Goal: Transaction & Acquisition: Purchase product/service

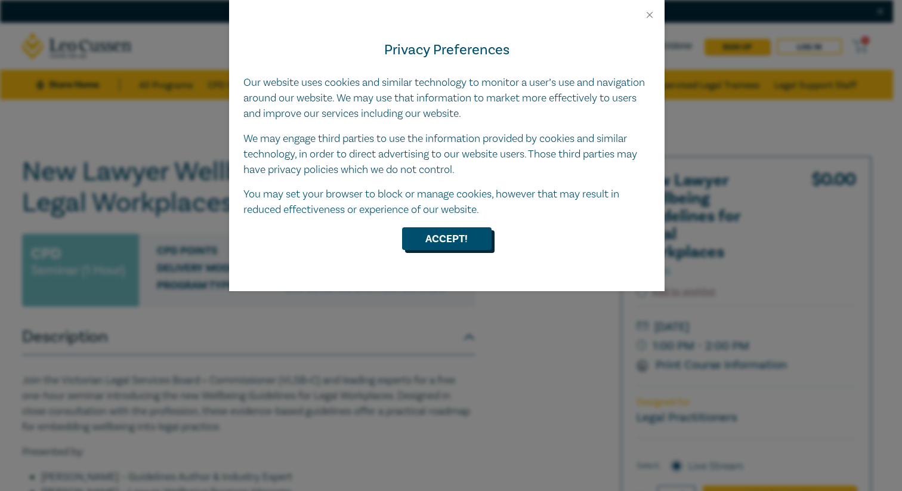
click at [463, 234] on button "Accept!" at bounding box center [446, 238] width 89 height 23
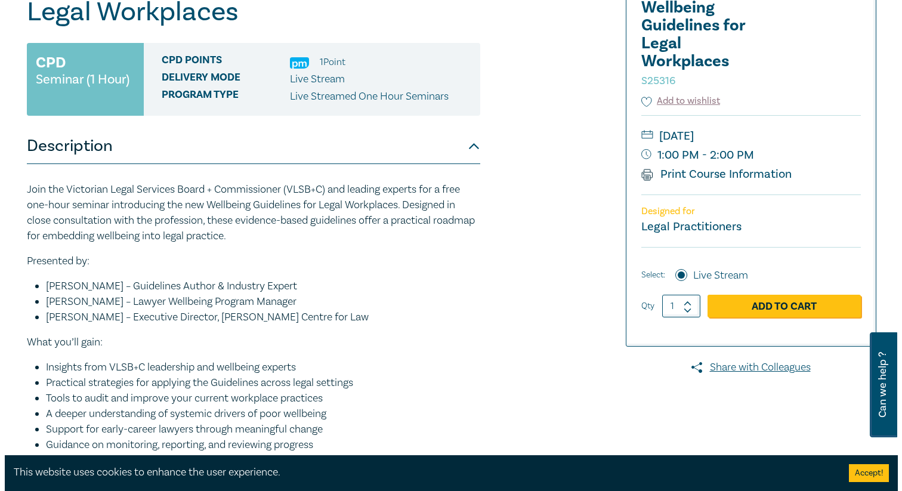
scroll to position [167, 0]
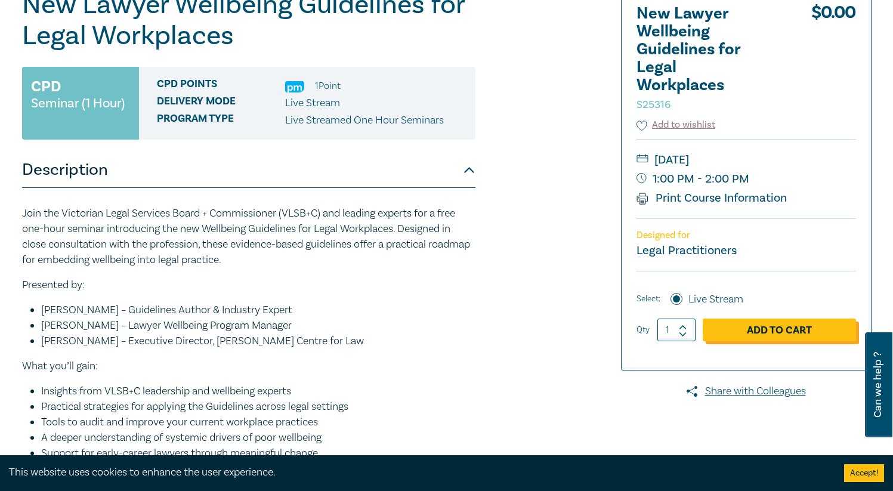
click at [782, 332] on link "Add to Cart" at bounding box center [779, 330] width 153 height 23
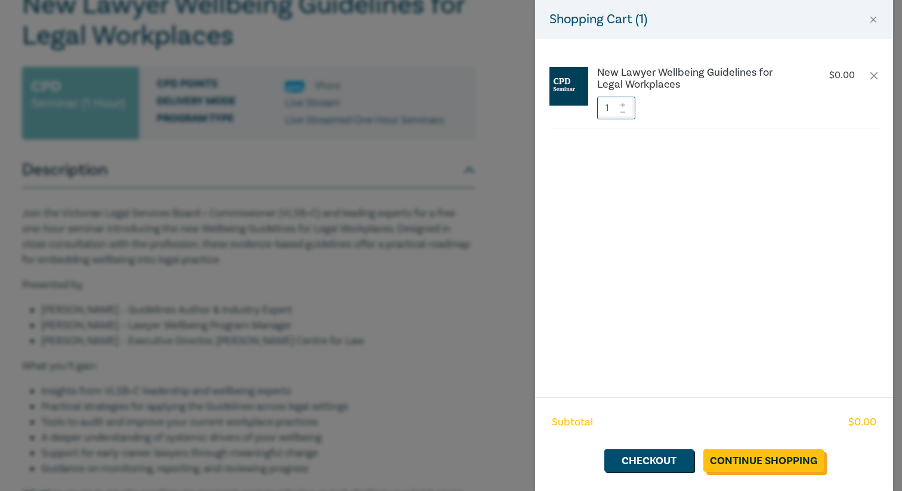
click at [759, 454] on link "Continue Shopping" at bounding box center [763, 460] width 120 height 23
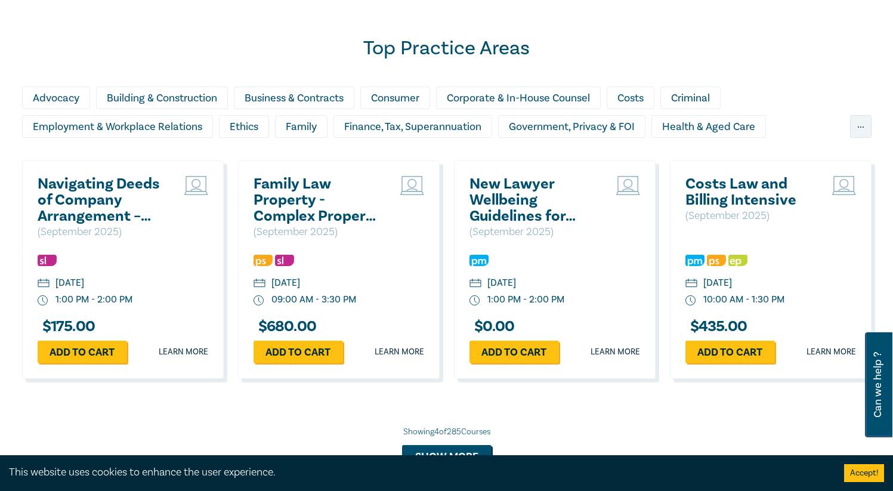
scroll to position [1050, 0]
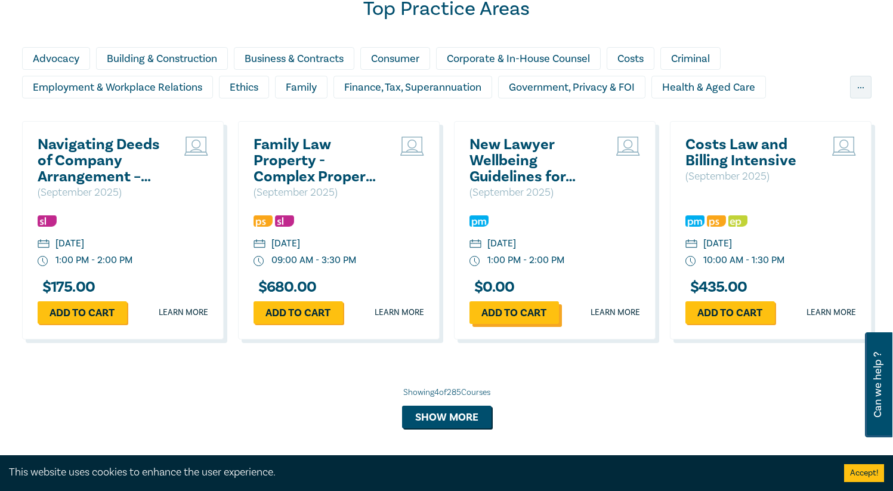
click at [505, 317] on link "Add to cart" at bounding box center [513, 312] width 89 height 23
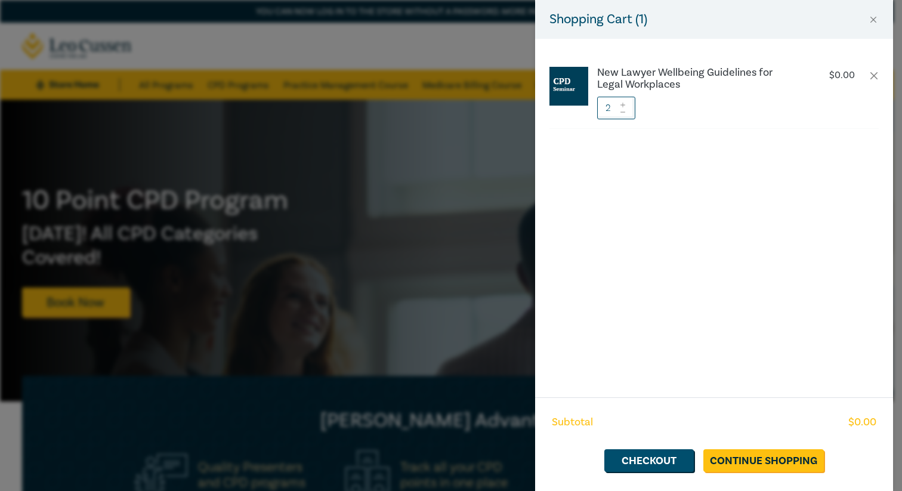
click at [625, 115] on span at bounding box center [623, 111] width 8 height 7
click at [653, 457] on link "Checkout" at bounding box center [648, 460] width 89 height 23
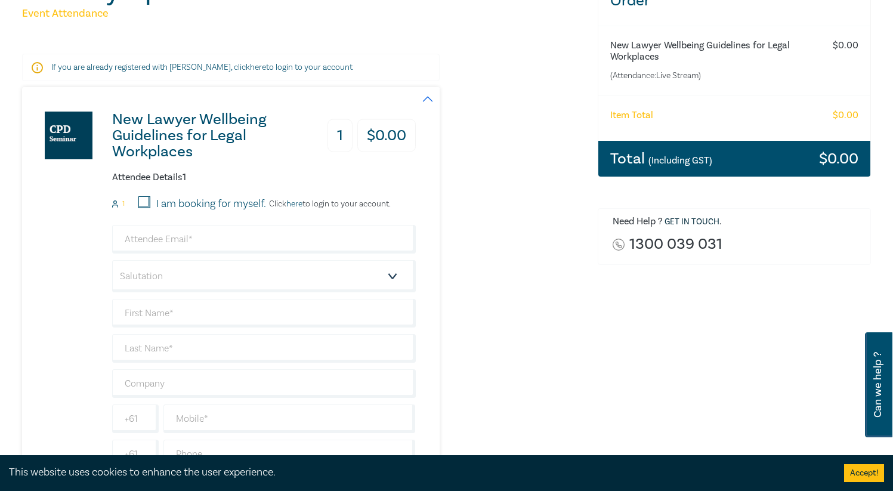
scroll to position [167, 0]
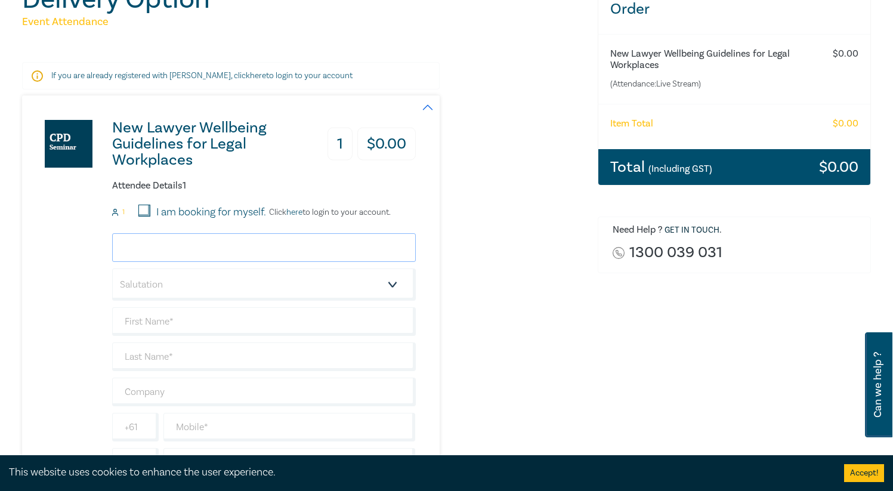
click at [183, 242] on input "email" at bounding box center [264, 247] width 304 height 29
click at [143, 209] on input "I am booking for myself." at bounding box center [144, 211] width 12 height 12
checkbox input "true"
click at [138, 252] on input "email" at bounding box center [264, 247] width 304 height 29
type input "[PERSON_NAME]"
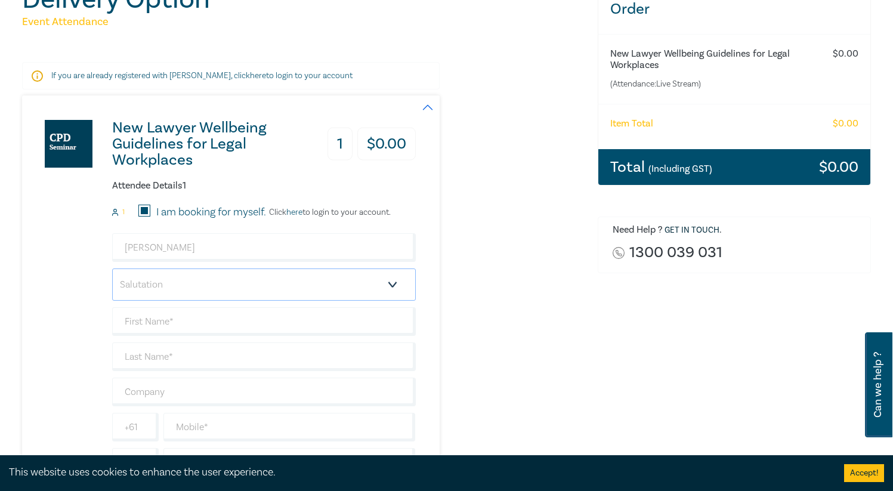
click at [138, 283] on select "Salutation Mr. Mrs. Ms. Miss Dr. Prof. Other" at bounding box center [264, 284] width 304 height 32
drag, startPoint x: 200, startPoint y: 247, endPoint x: 131, endPoint y: 234, distance: 70.4
click at [132, 235] on input "[PERSON_NAME]" at bounding box center [264, 247] width 304 height 29
click at [210, 318] on input "text" at bounding box center [264, 321] width 304 height 29
click at [177, 249] on input "email" at bounding box center [264, 247] width 304 height 29
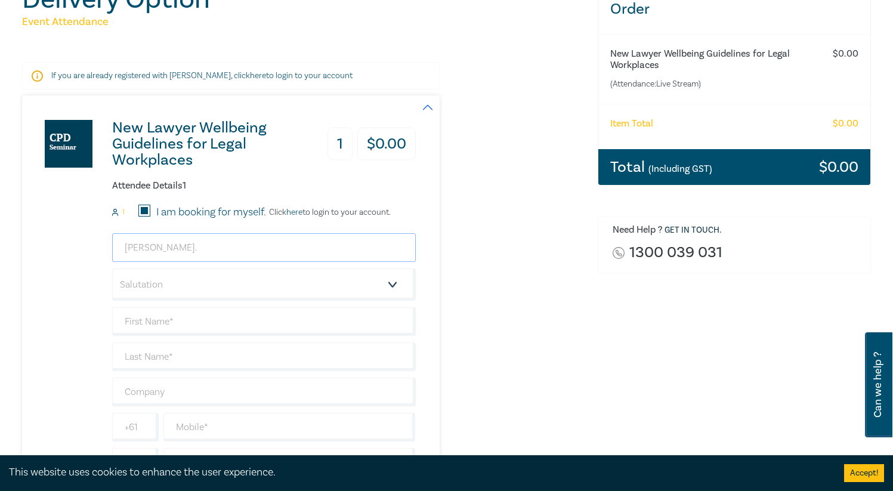
type input "[PERSON_NAME][EMAIL_ADDRESS][PERSON_NAME][DOMAIN_NAME]"
click at [162, 286] on select "Salutation Mr. Mrs. Ms. Miss Dr. Prof. Other" at bounding box center [264, 284] width 304 height 32
select select "Ms."
click at [150, 320] on input "text" at bounding box center [264, 321] width 304 height 29
type input "[PERSON_NAME]"
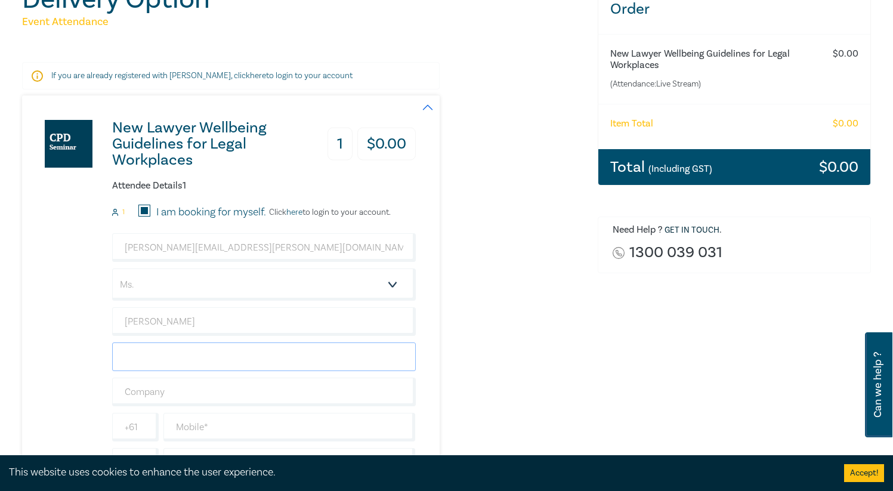
click at [141, 358] on input "text" at bounding box center [264, 356] width 304 height 29
type input "[PERSON_NAME]"
click at [147, 397] on input "text" at bounding box center [264, 392] width 304 height 29
type input "Lawyerbank, Also the Thriving Lawyer"
click at [189, 432] on input "text" at bounding box center [289, 427] width 252 height 29
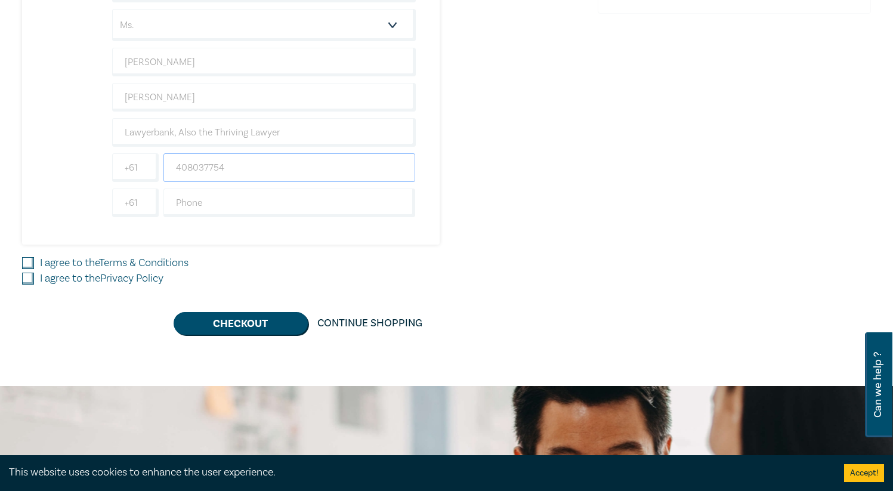
scroll to position [422, 0]
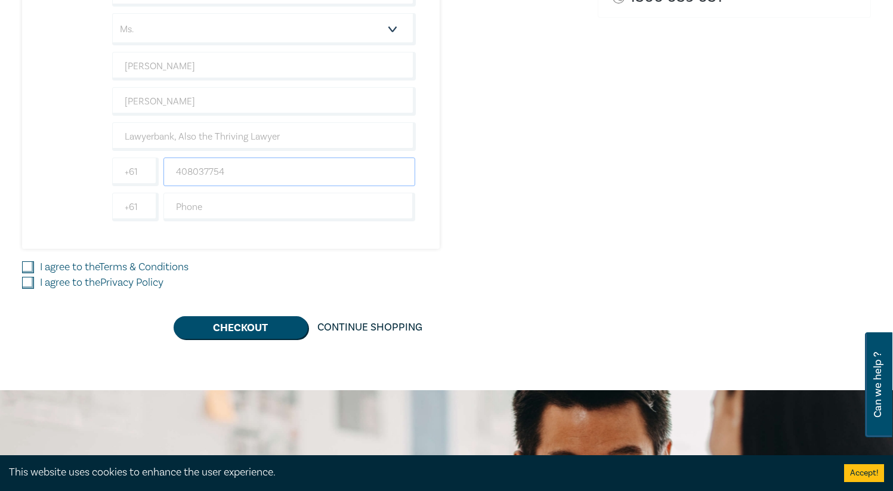
type input "408037754"
click at [60, 267] on label "I agree to the Terms & Conditions" at bounding box center [114, 267] width 149 height 16
click at [34, 267] on input "I agree to the Terms & Conditions" at bounding box center [28, 267] width 12 height 12
checkbox input "true"
click at [34, 283] on div "I agree to the Privacy Policy" at bounding box center [302, 283] width 561 height 16
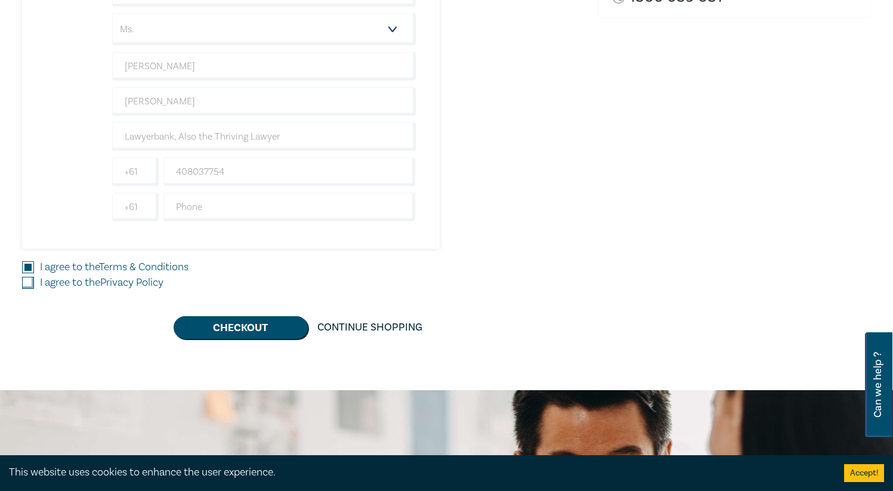
click at [26, 285] on input "I agree to the Privacy Policy" at bounding box center [28, 283] width 12 height 12
checkbox input "true"
click at [258, 335] on button "Checkout" at bounding box center [241, 327] width 134 height 23
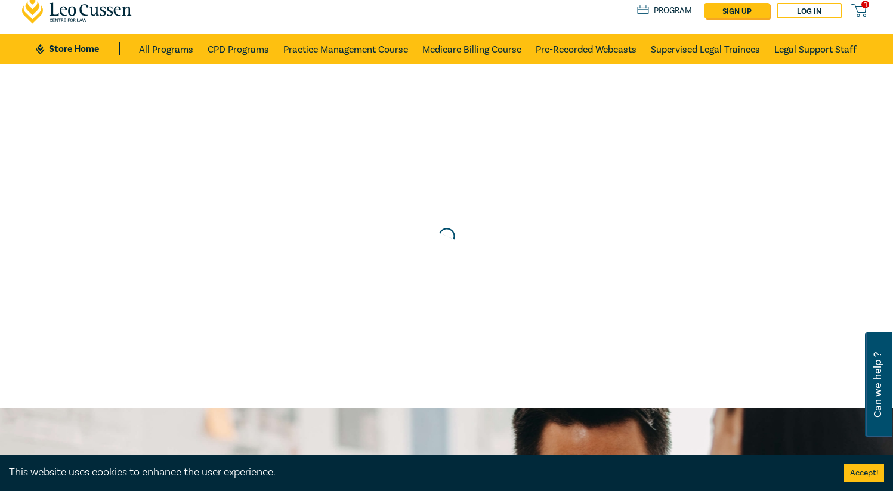
scroll to position [0, 0]
